Goal: Task Accomplishment & Management: Manage account settings

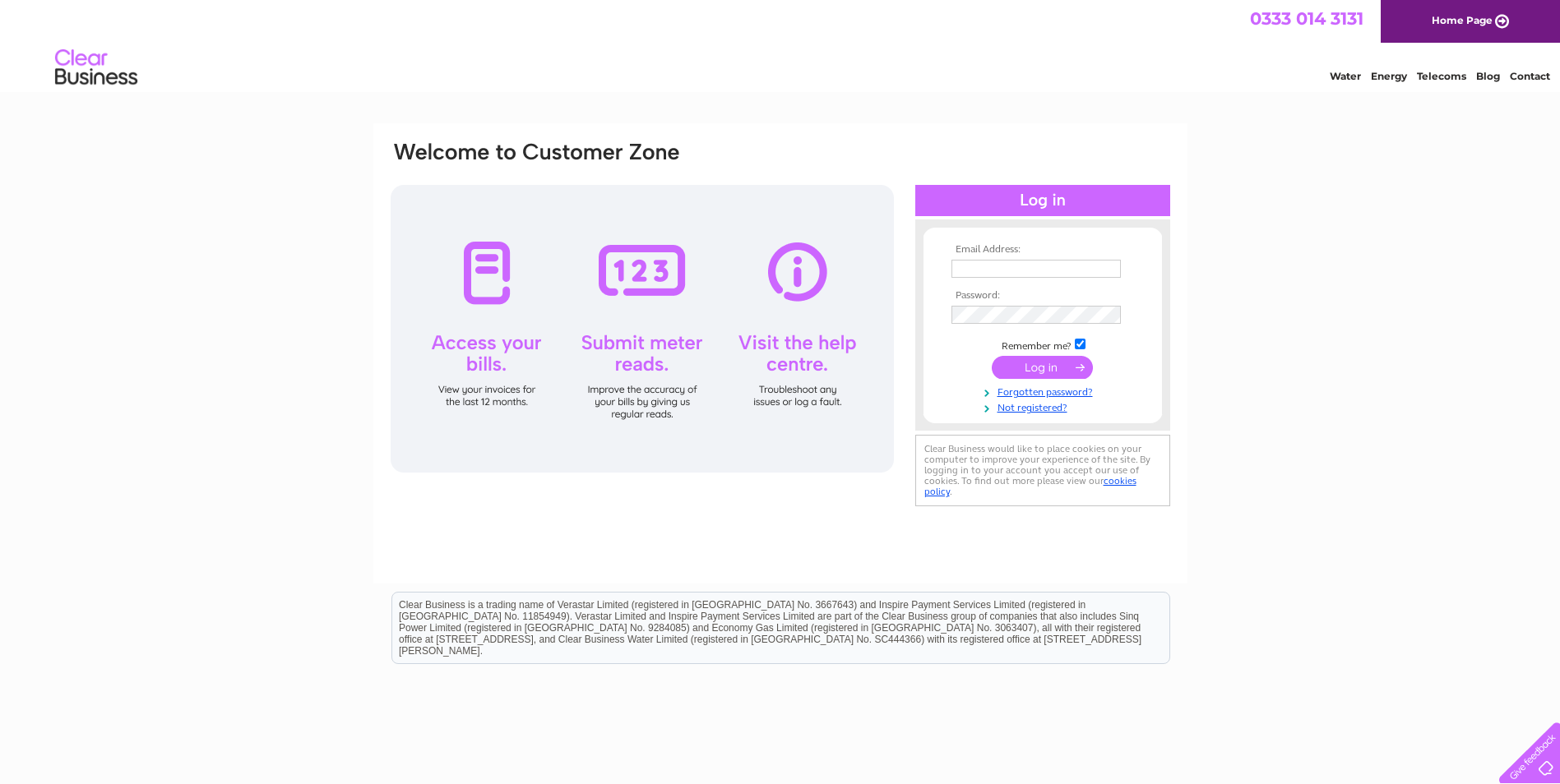
type input "accounts@specbd.co.uk"
click at [1051, 367] on input "submit" at bounding box center [1041, 367] width 101 height 23
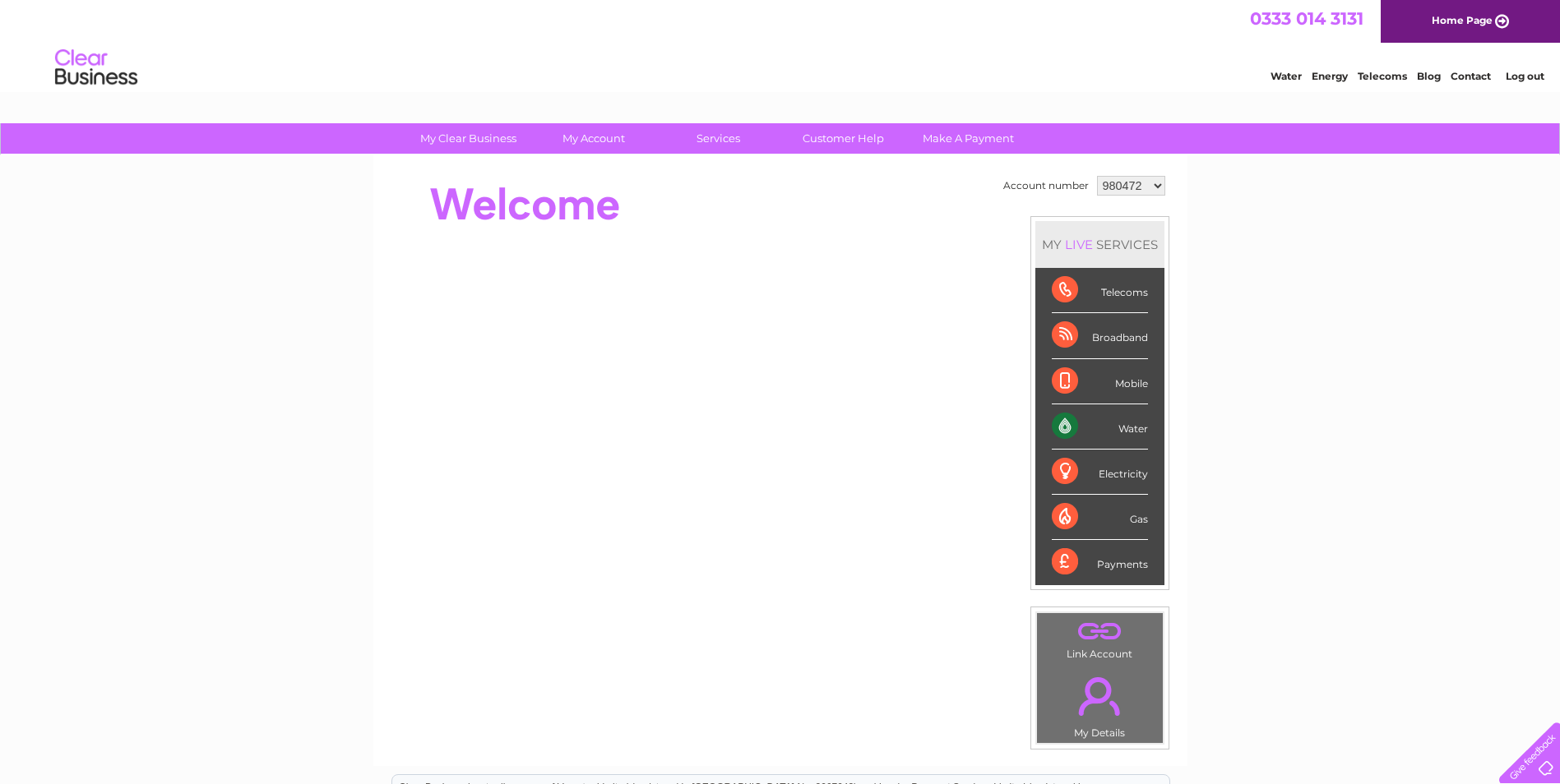
click at [1157, 186] on select "980472 1090326" at bounding box center [1131, 186] width 68 height 20
click at [1097, 176] on select "980472 1090326" at bounding box center [1131, 186] width 68 height 20
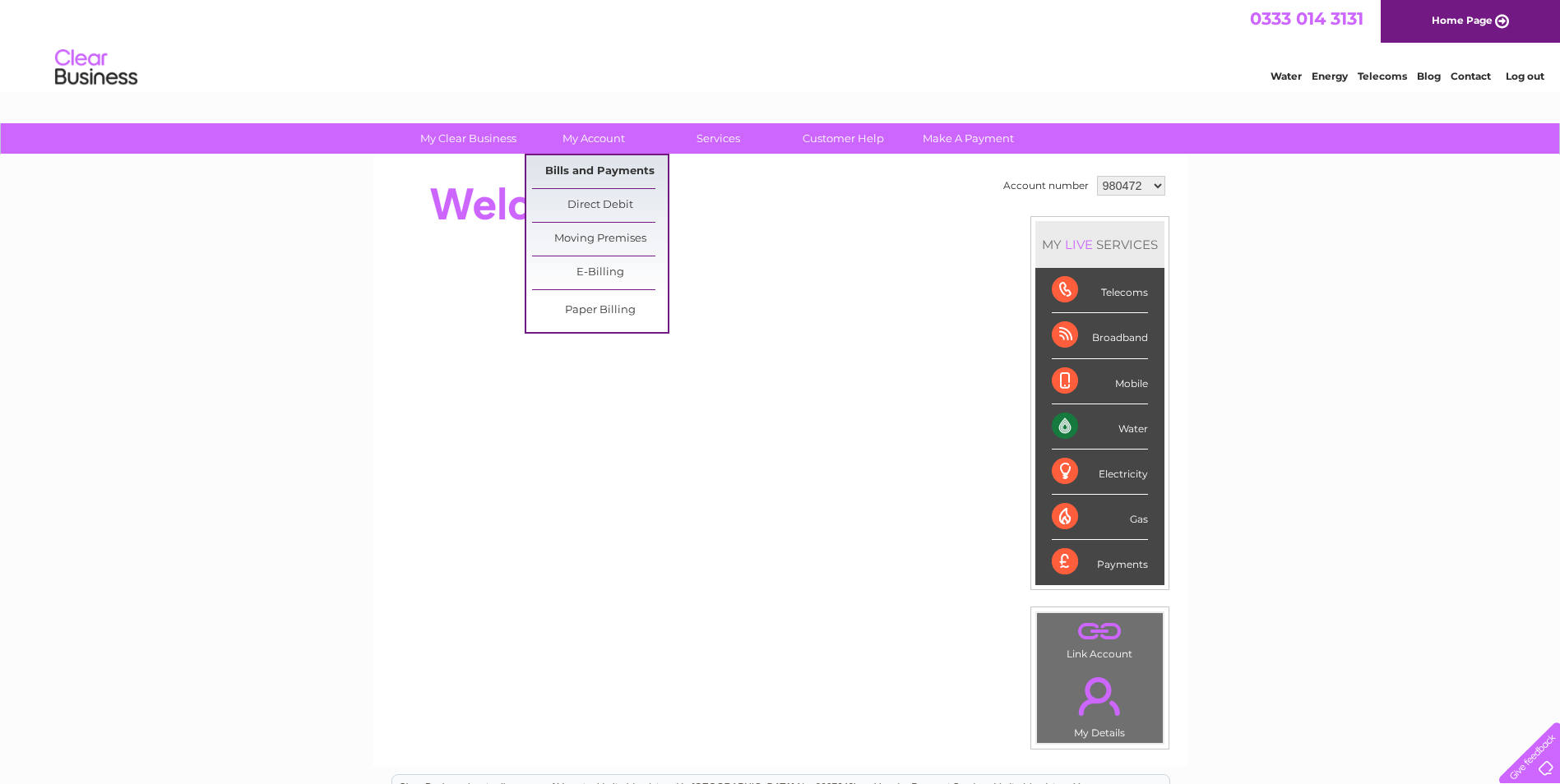
click at [593, 168] on link "Bills and Payments" at bounding box center [600, 171] width 135 height 33
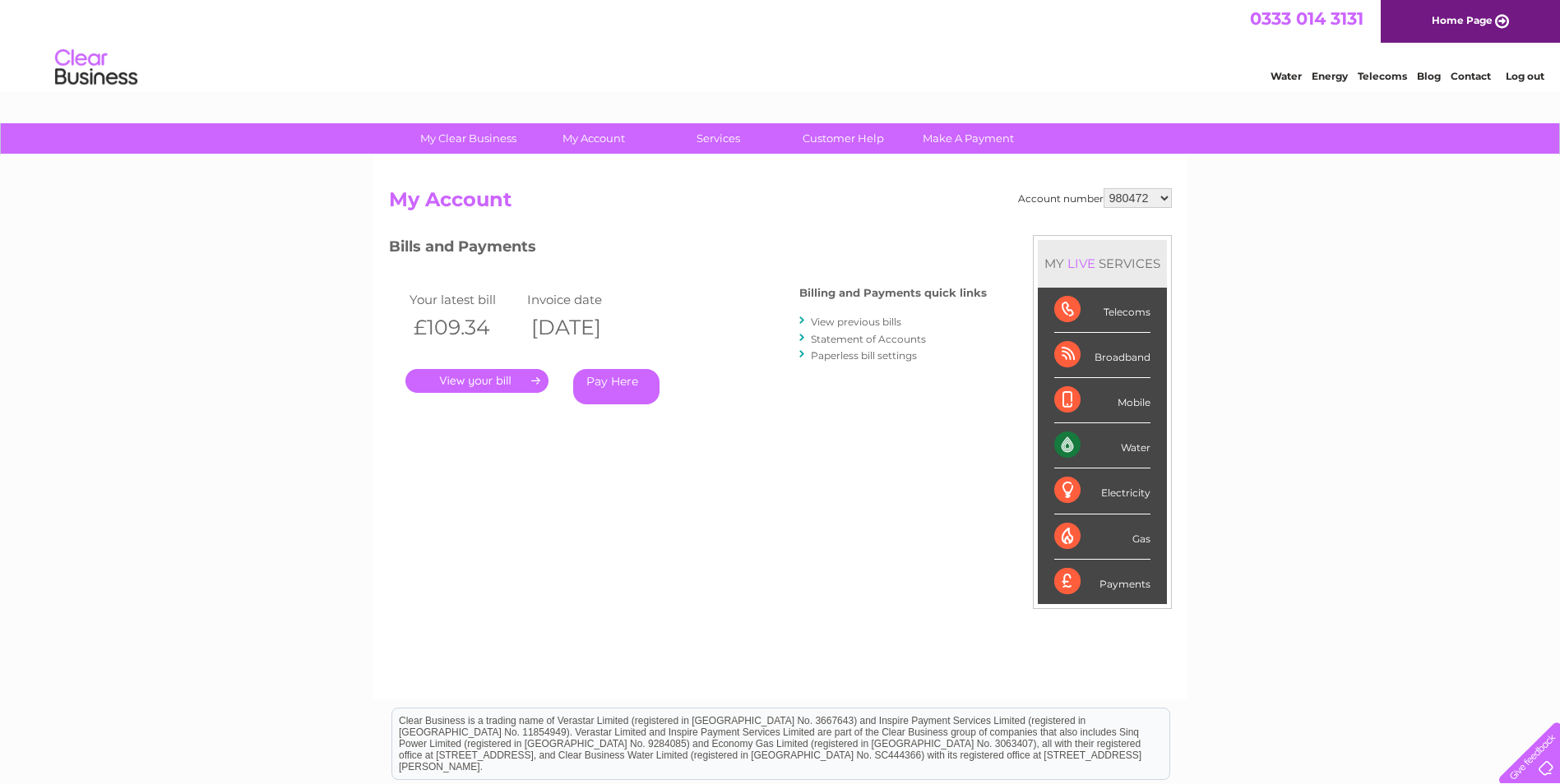
click at [847, 322] on link "View previous bills" at bounding box center [856, 321] width 90 height 13
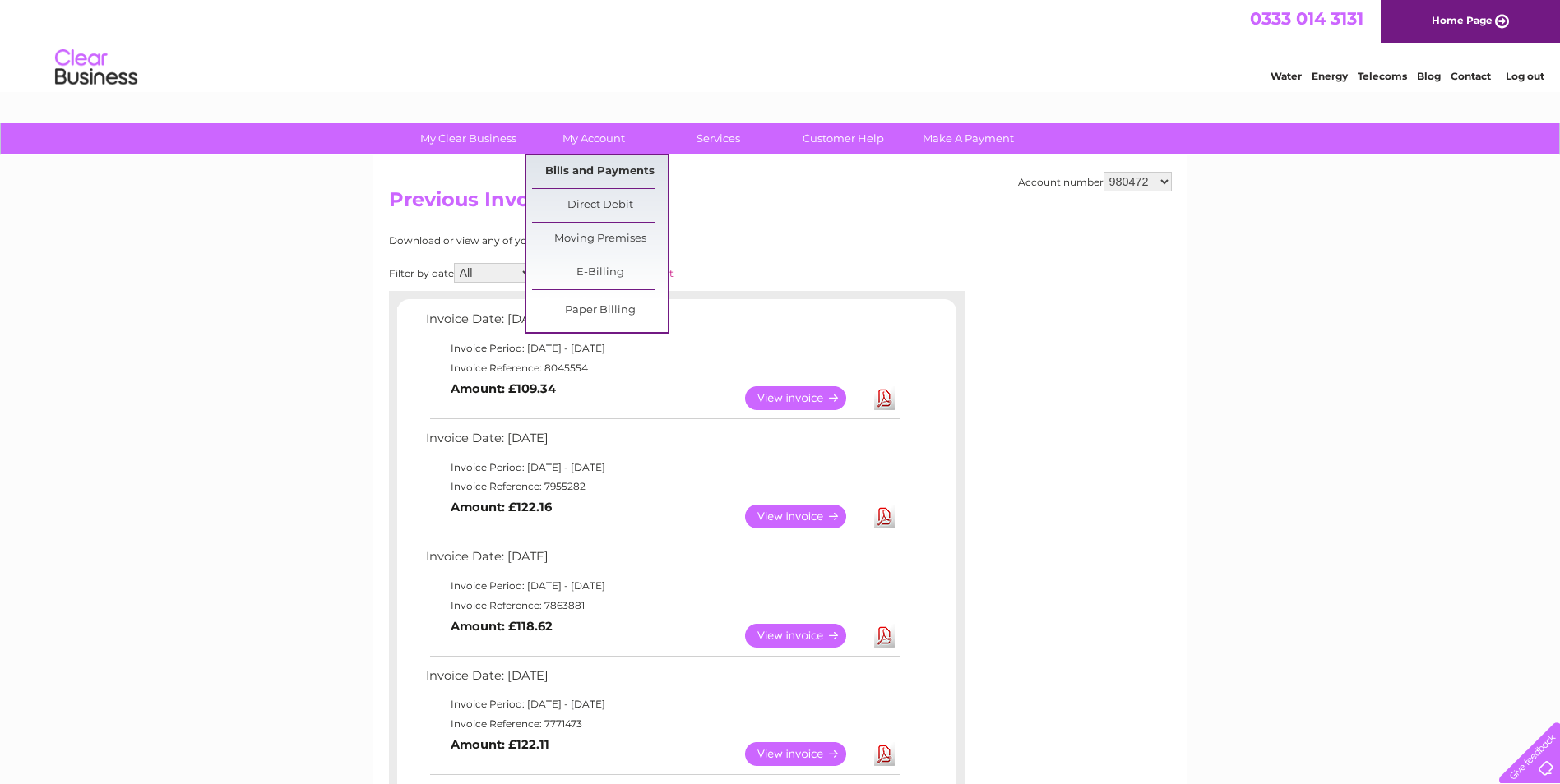
click at [588, 167] on link "Bills and Payments" at bounding box center [600, 171] width 135 height 33
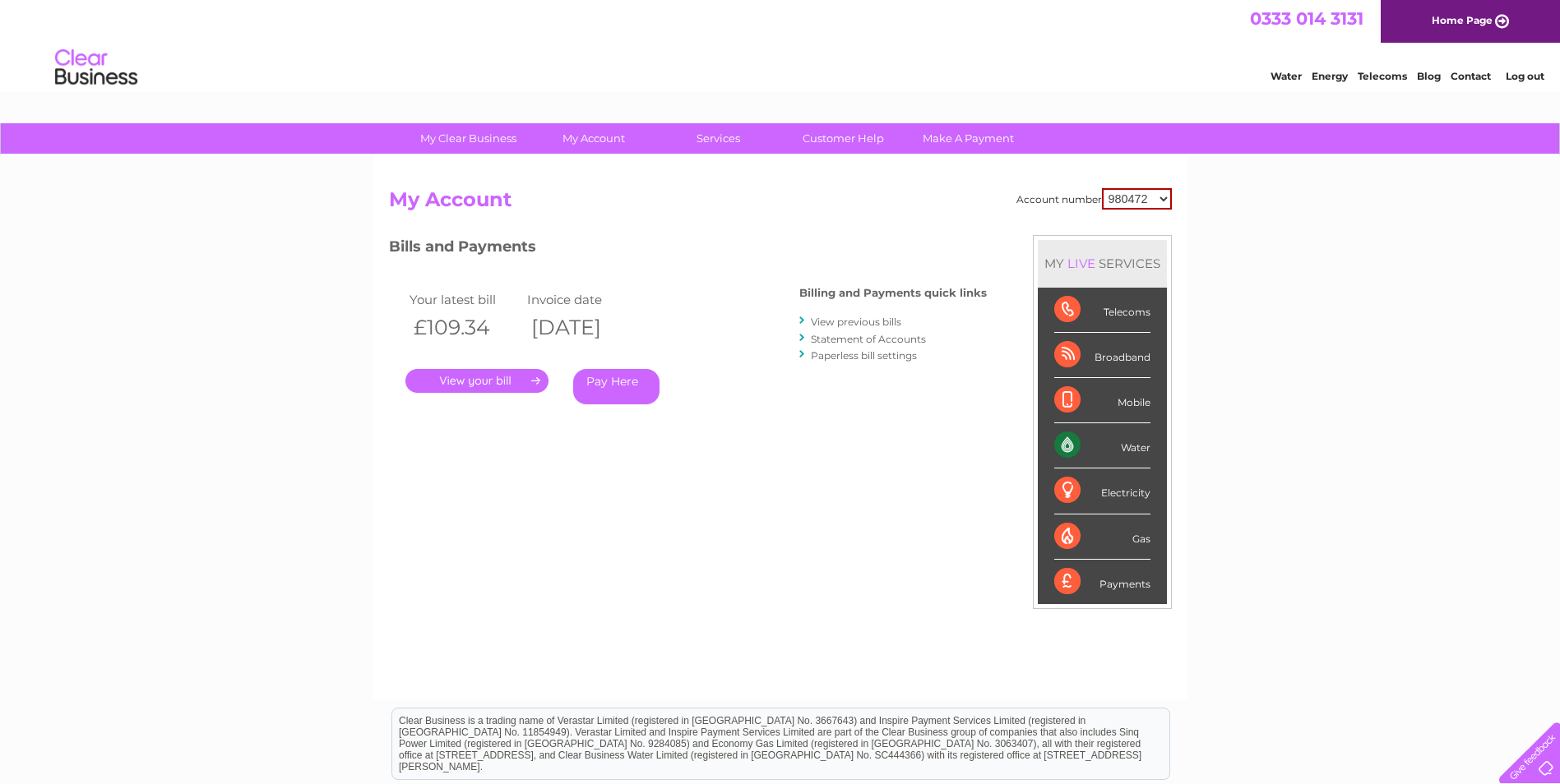
click at [885, 340] on link "Statement of Accounts" at bounding box center [869, 339] width 115 height 13
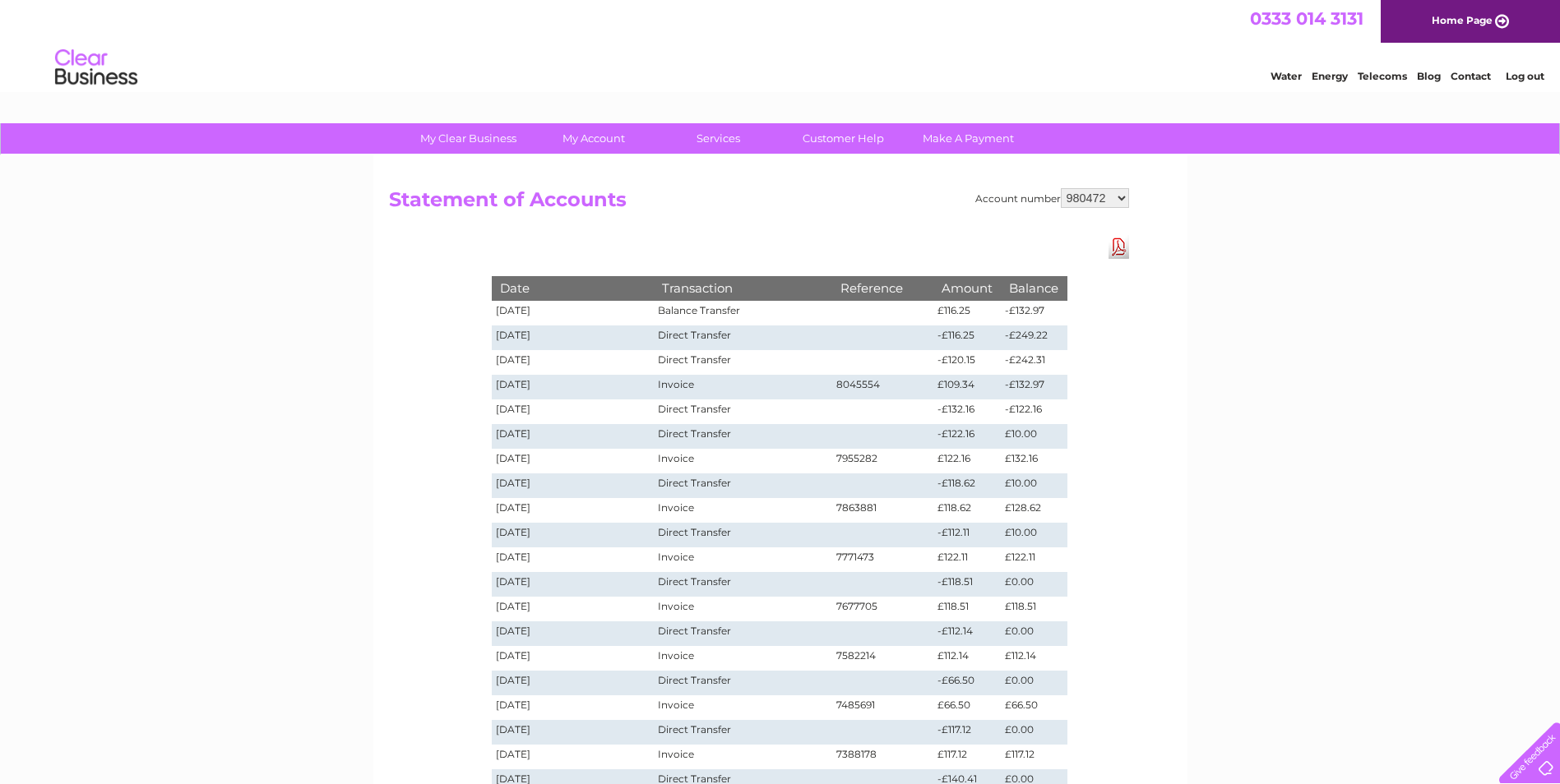
drag, startPoint x: 1354, startPoint y: 15, endPoint x: 1295, endPoint y: 15, distance: 59.0
click at [1295, 15] on span "0333 014 3131" at bounding box center [1306, 18] width 114 height 21
click at [1122, 244] on link "Download Pdf" at bounding box center [1118, 247] width 21 height 24
click at [1271, 217] on div "My Clear Business Login Details My Details My Preferences Link Account My Accou…" at bounding box center [780, 620] width 1560 height 994
